Goal: Task Accomplishment & Management: Manage account settings

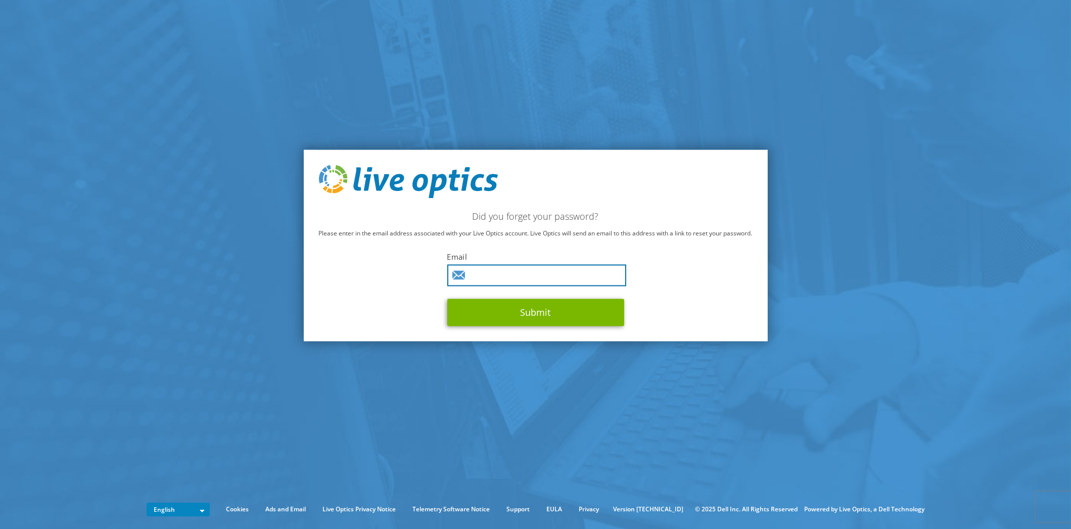
click at [503, 278] on input "text" at bounding box center [536, 275] width 179 height 22
type input "zoran.brinsek@kontron.si"
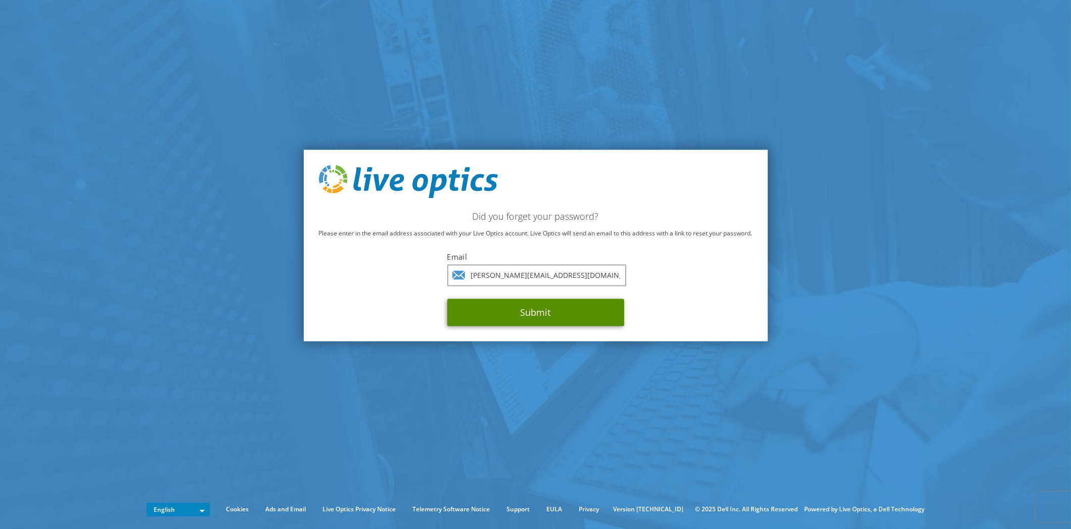
click at [523, 307] on button "Submit" at bounding box center [535, 312] width 177 height 27
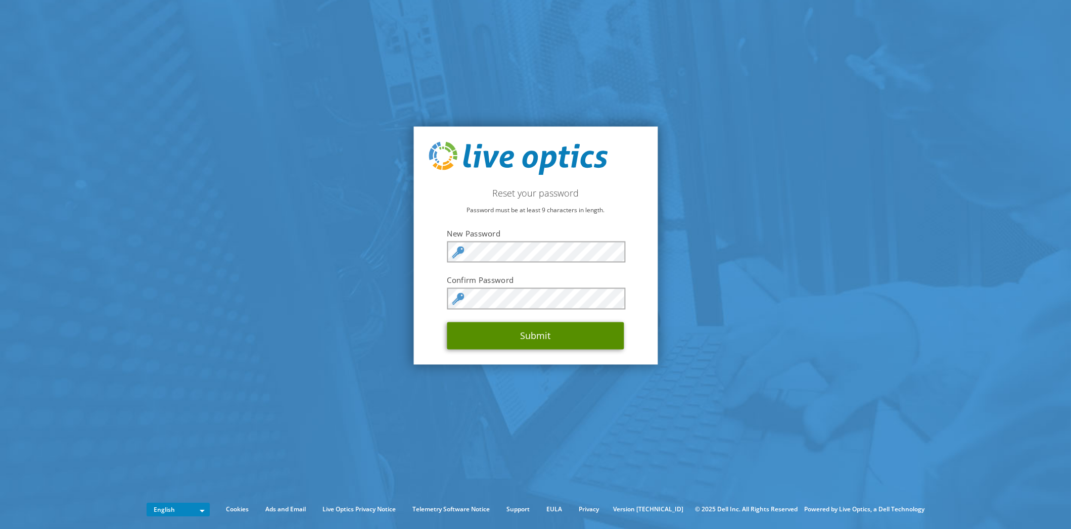
click at [541, 342] on button "Submit" at bounding box center [535, 335] width 177 height 27
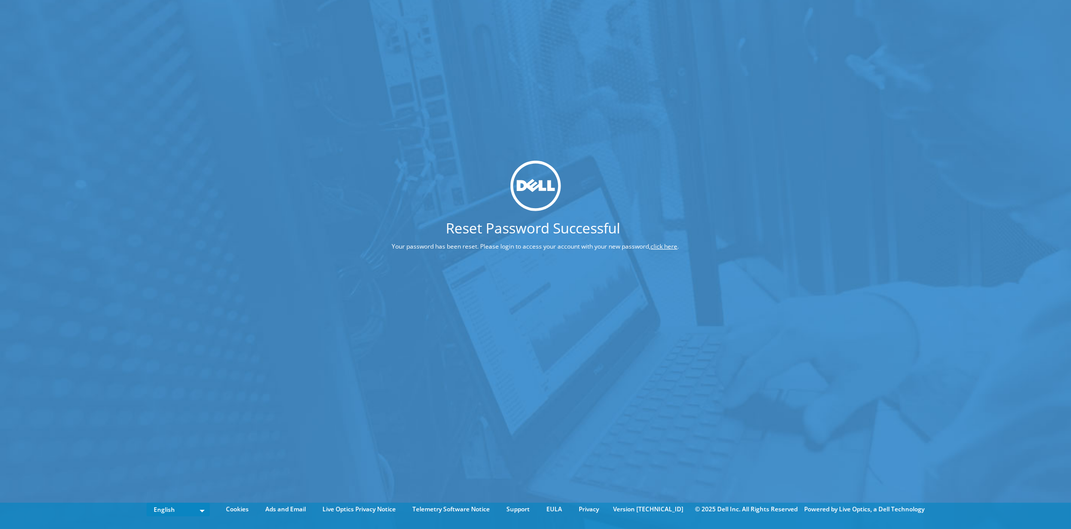
click at [665, 115] on div "Reset Password Successful Your password has been reset. Please login to access …" at bounding box center [535, 249] width 1071 height 499
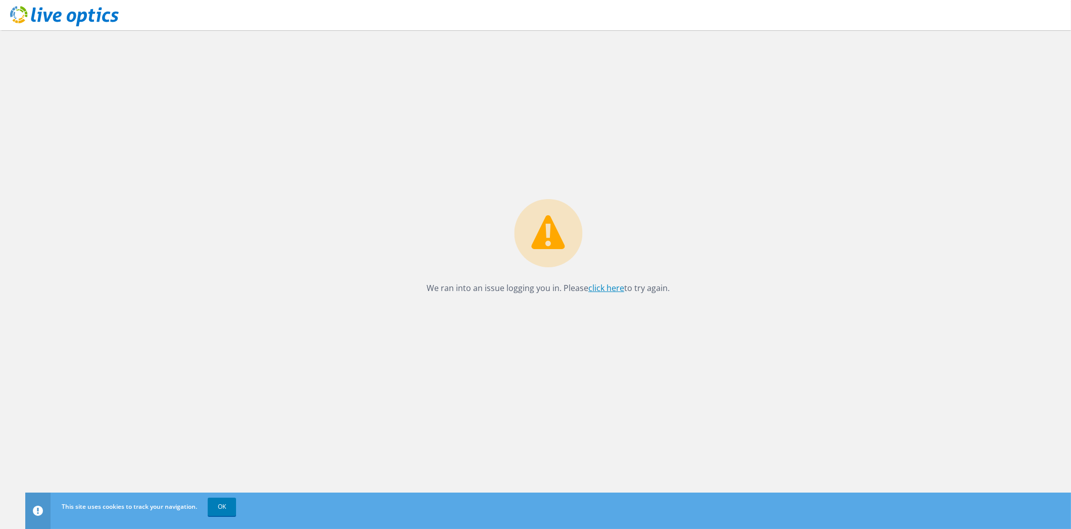
click at [606, 290] on link "click here" at bounding box center [606, 288] width 36 height 11
